Goal: Check status

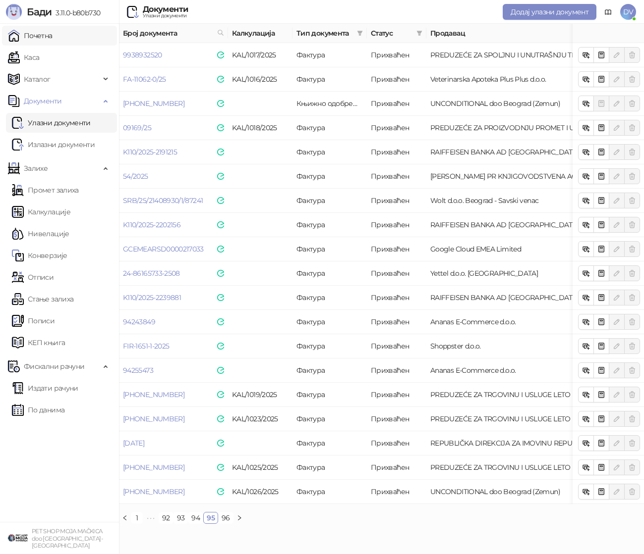
click at [53, 29] on link "Почетна" at bounding box center [30, 36] width 45 height 20
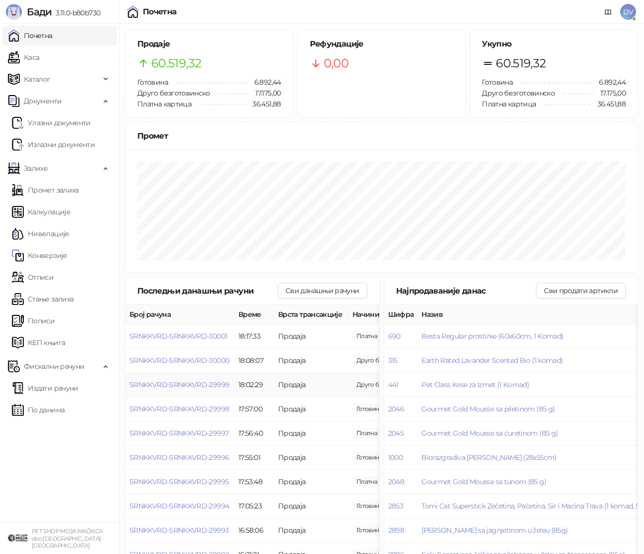
click at [202, 390] on td "SRNKKVRD-SRNKKVRD-29999" at bounding box center [179, 385] width 109 height 24
click at [204, 388] on span "SRNKKVRD-SRNKKVRD-29999" at bounding box center [179, 385] width 100 height 9
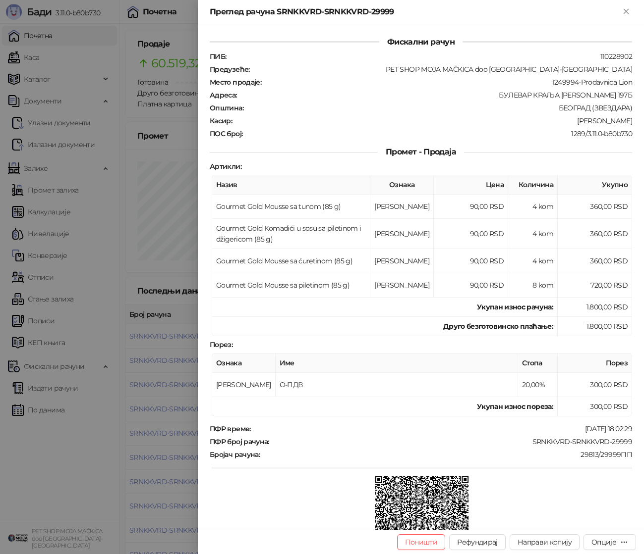
click at [160, 384] on div at bounding box center [322, 277] width 644 height 554
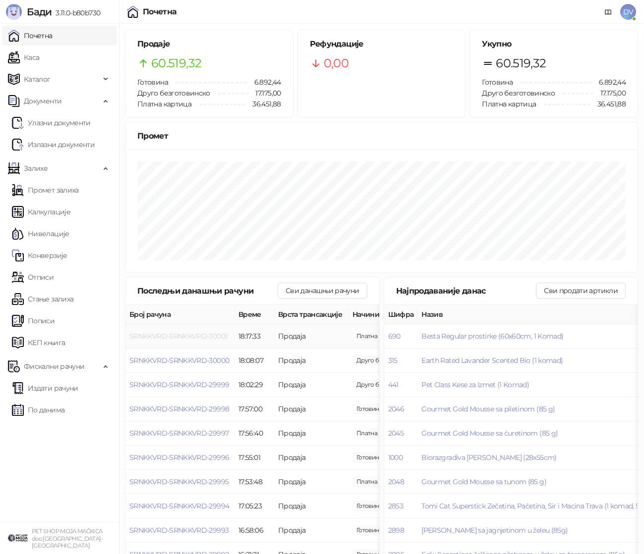
click at [187, 339] on span "SRNKKVRD-SRNKKVRD-30001" at bounding box center [178, 336] width 98 height 9
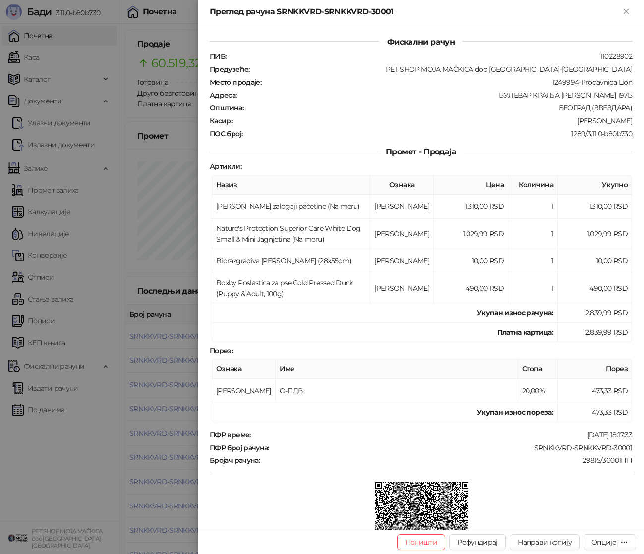
click at [146, 371] on div at bounding box center [322, 277] width 644 height 554
